Goal: Task Accomplishment & Management: Use online tool/utility

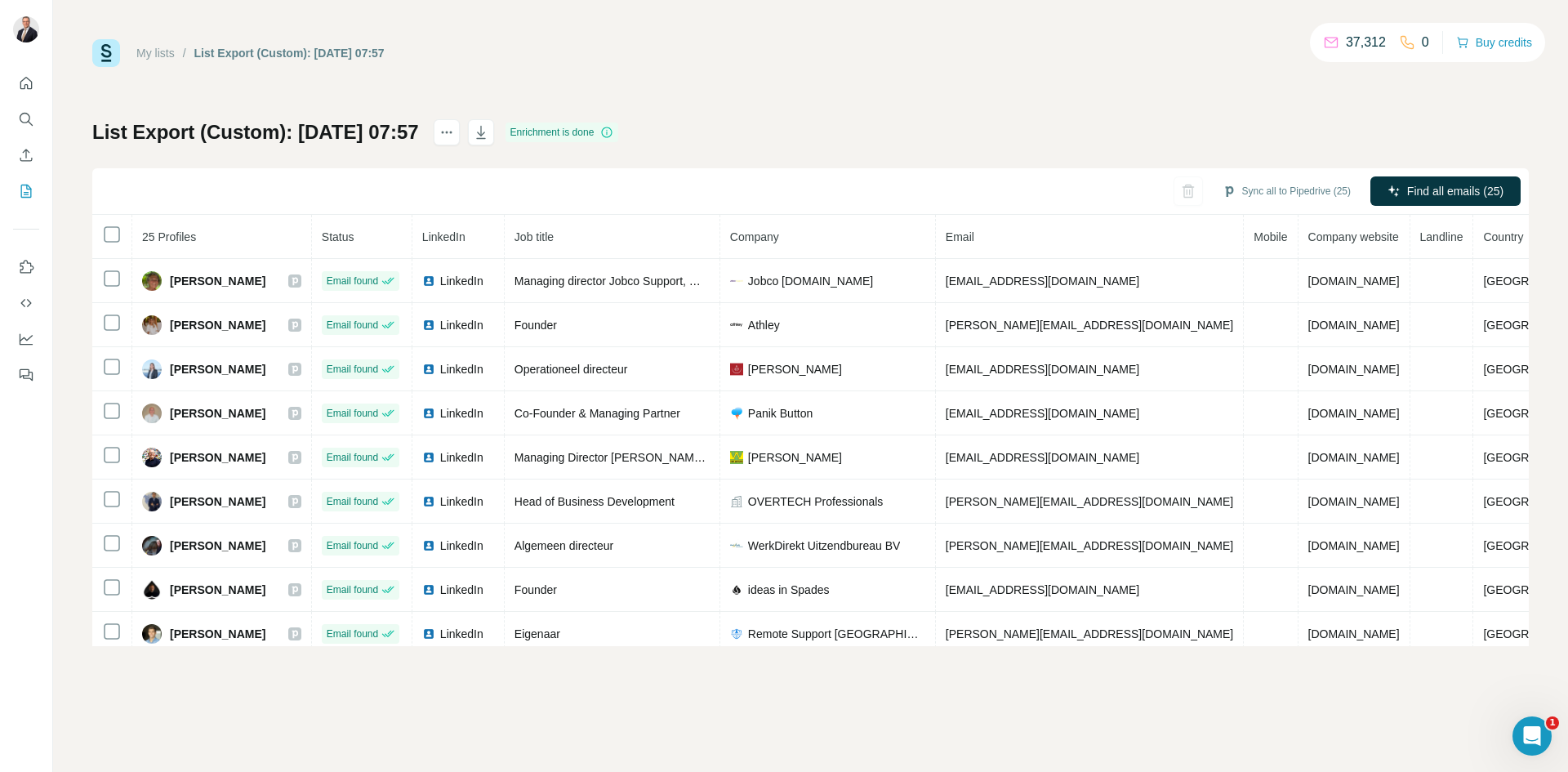
scroll to position [723, 0]
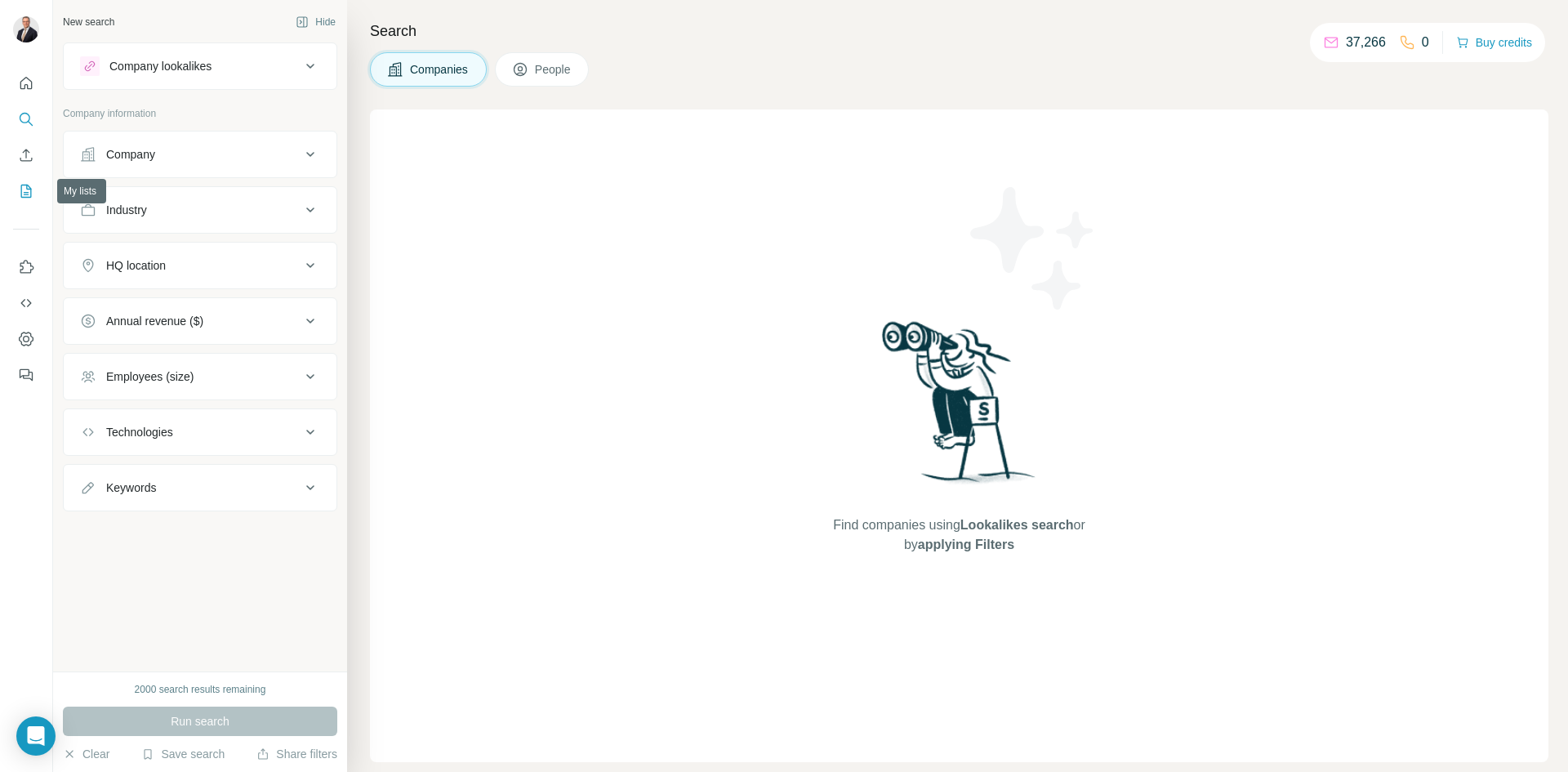
click at [25, 181] on button "My lists" at bounding box center [26, 190] width 26 height 29
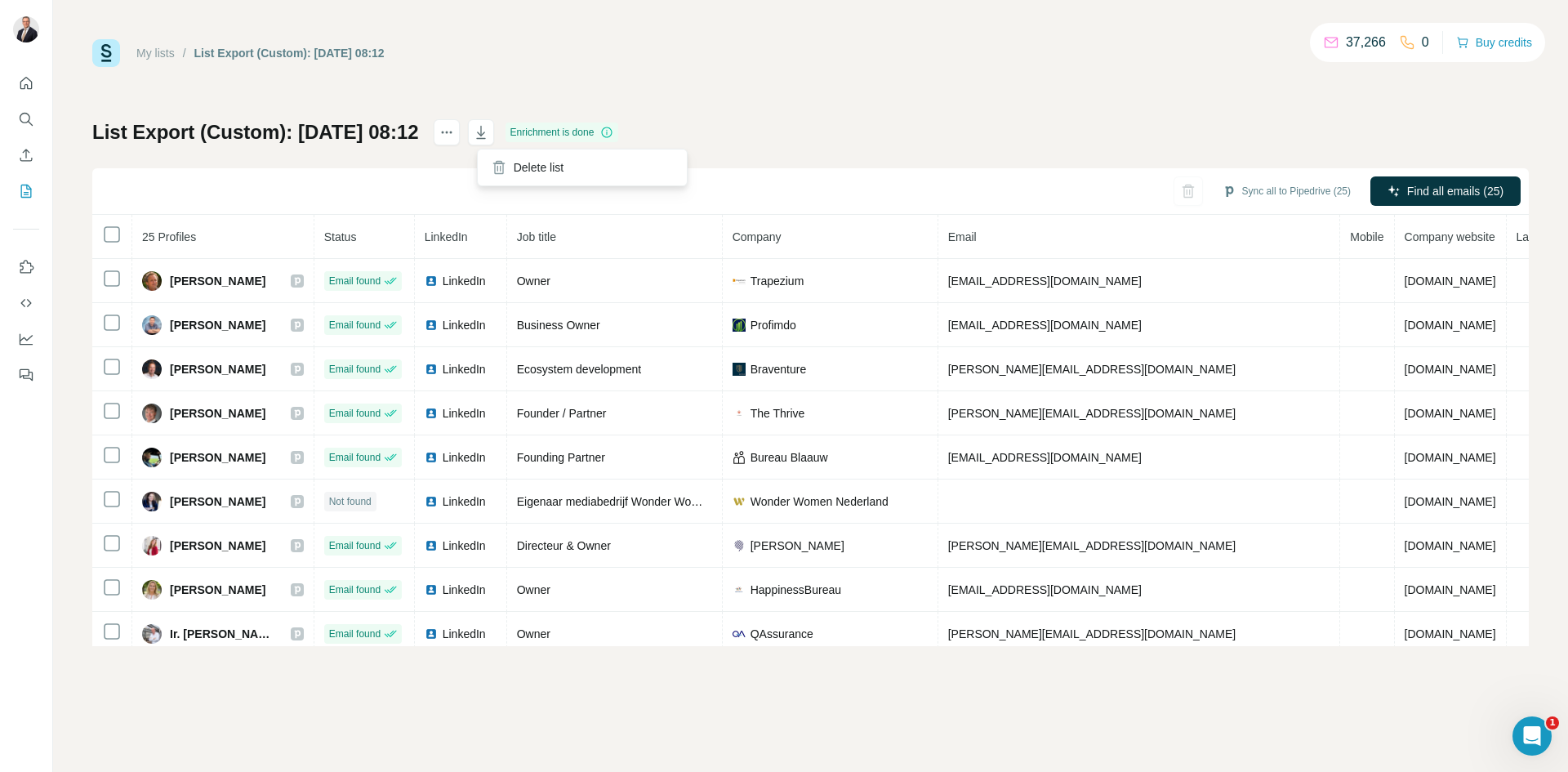
scroll to position [723, 0]
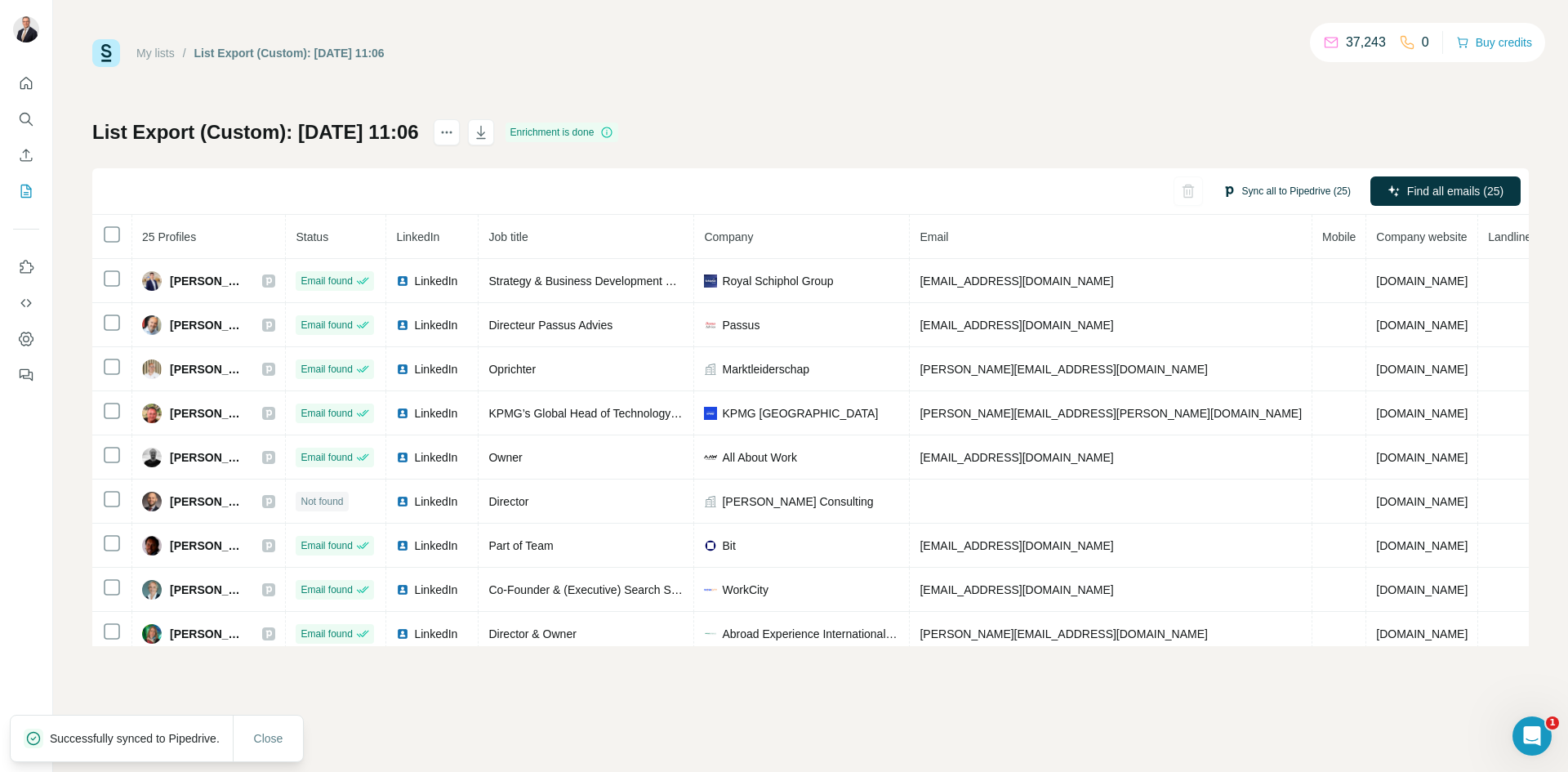
click at [1319, 191] on button "Sync all to Pipedrive (25)" at bounding box center [1286, 191] width 151 height 24
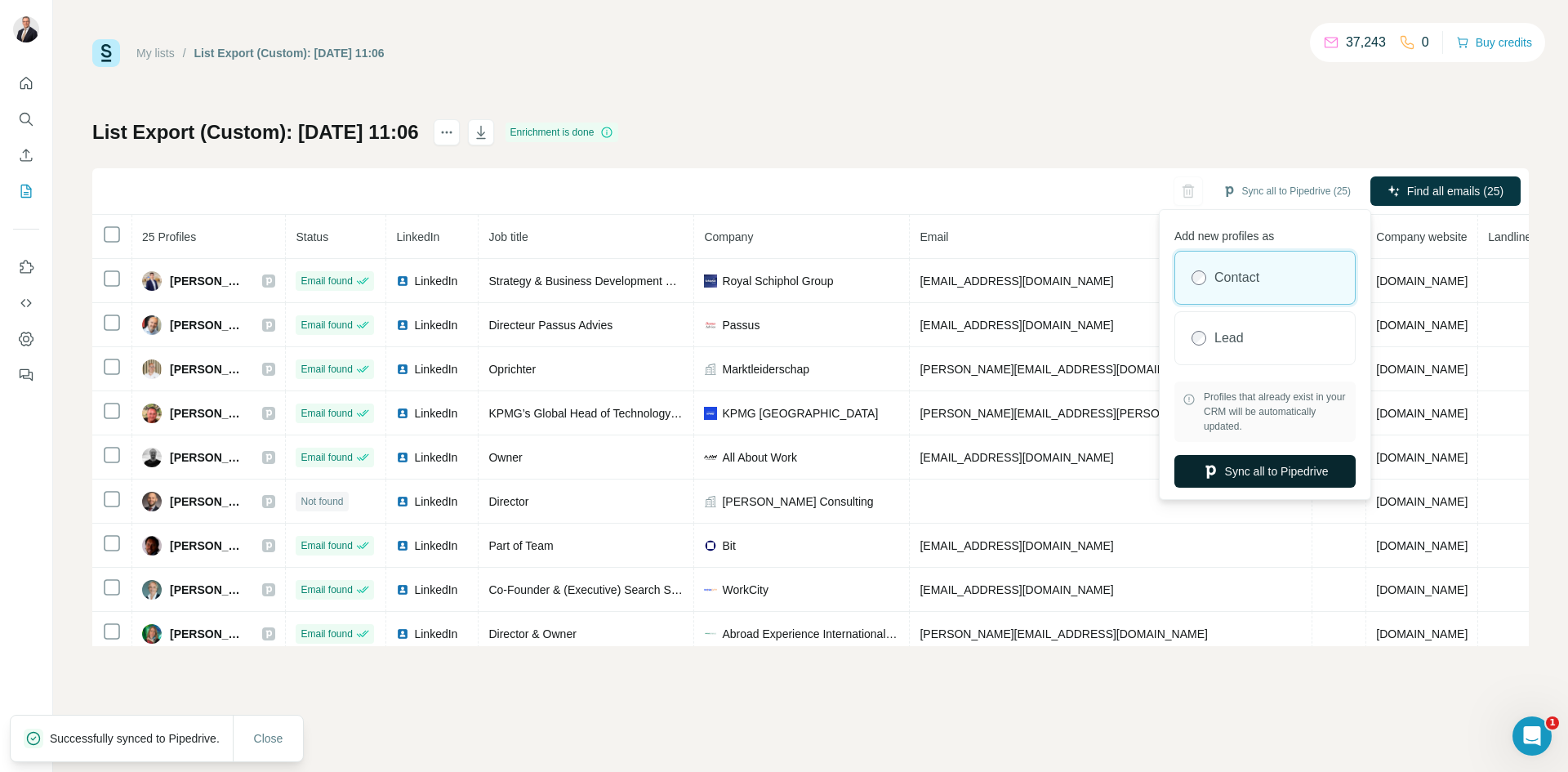
click at [1269, 474] on button "Sync all to Pipedrive" at bounding box center [1265, 471] width 182 height 33
